Goal: Information Seeking & Learning: Learn about a topic

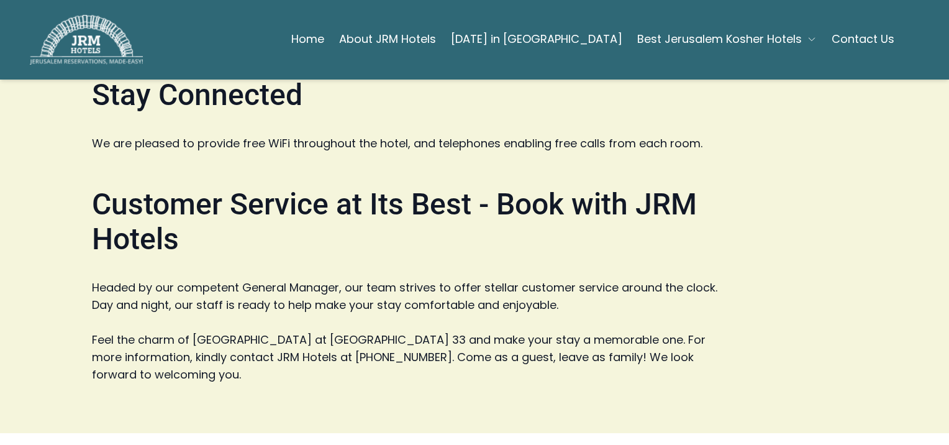
scroll to position [3106, 0]
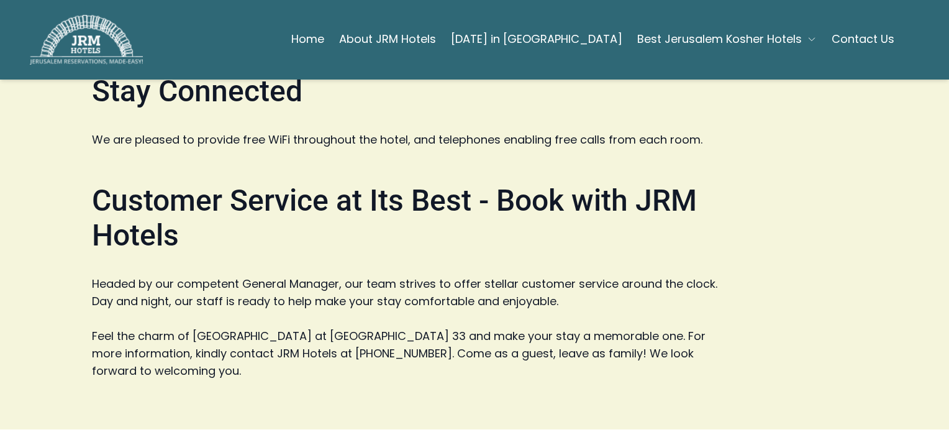
click at [702, 40] on span "Best Jerusalem Kosher Hotels" at bounding box center [719, 38] width 165 height 17
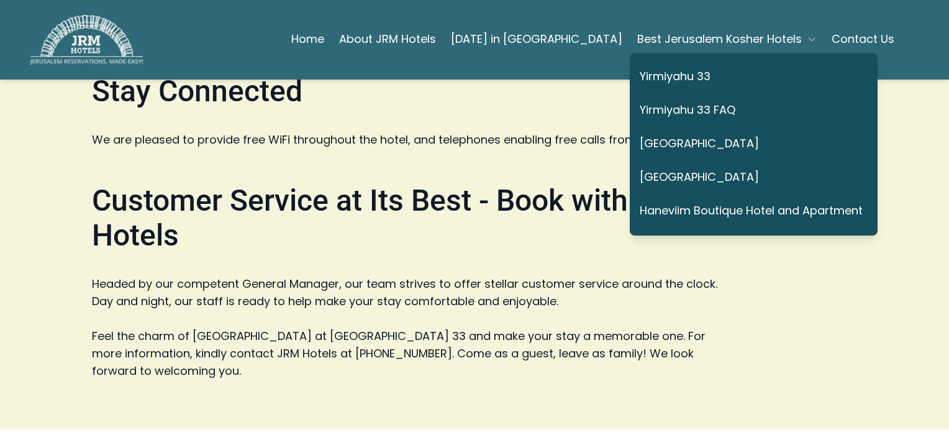
click at [685, 75] on link "Yirmiyahu 33" at bounding box center [751, 77] width 223 height 29
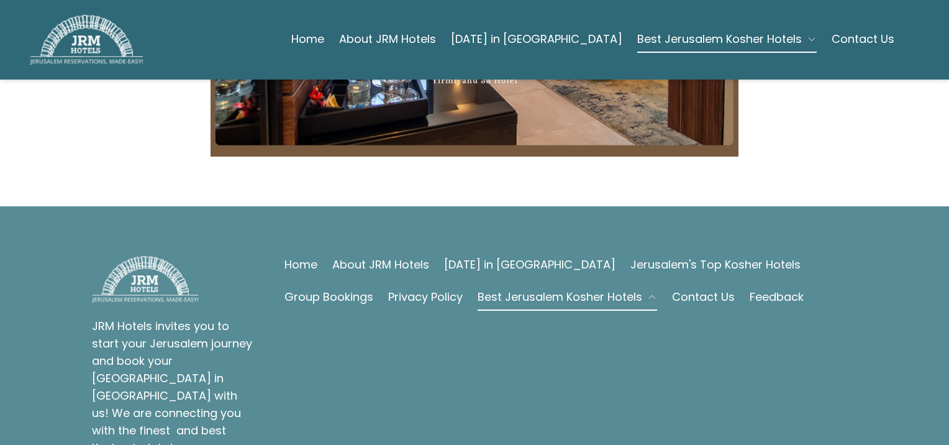
scroll to position [3201, 0]
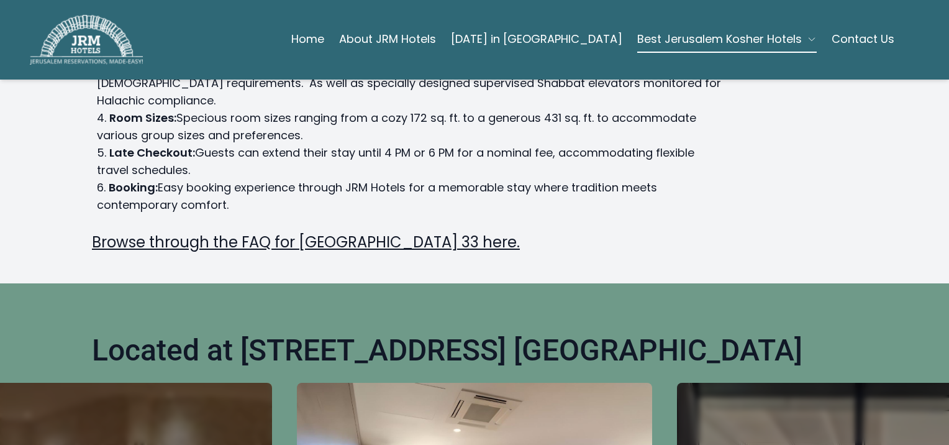
scroll to position [311, 0]
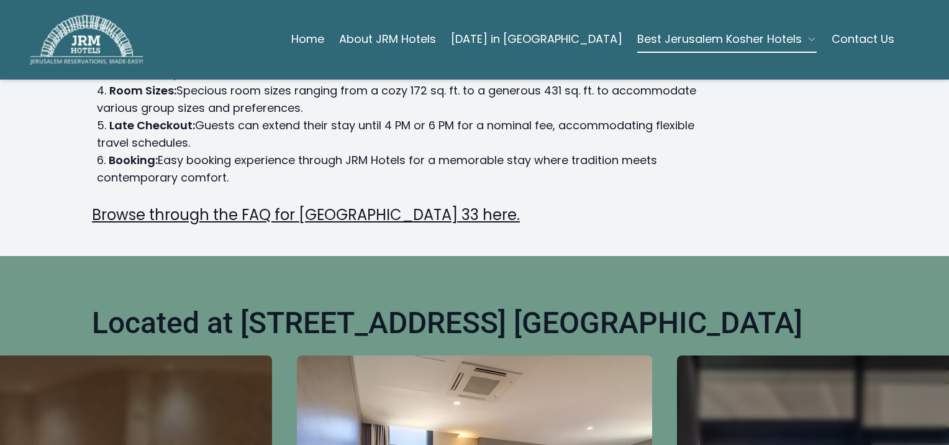
click at [248, 204] on link "Browse through the FAQ for [GEOGRAPHIC_DATA] 33 here." at bounding box center [306, 214] width 428 height 20
